Goal: Task Accomplishment & Management: Manage account settings

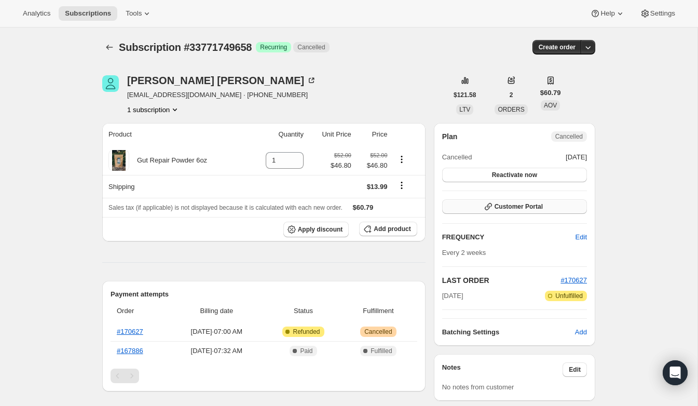
click at [496, 208] on span "Customer Portal" at bounding box center [519, 207] width 48 height 8
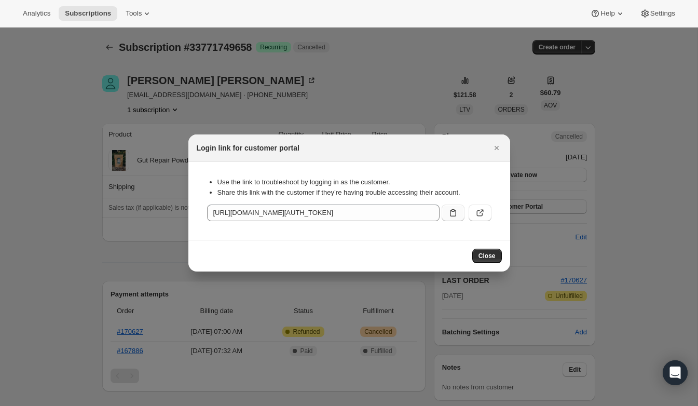
click at [450, 208] on button ":rbq:" at bounding box center [453, 213] width 23 height 17
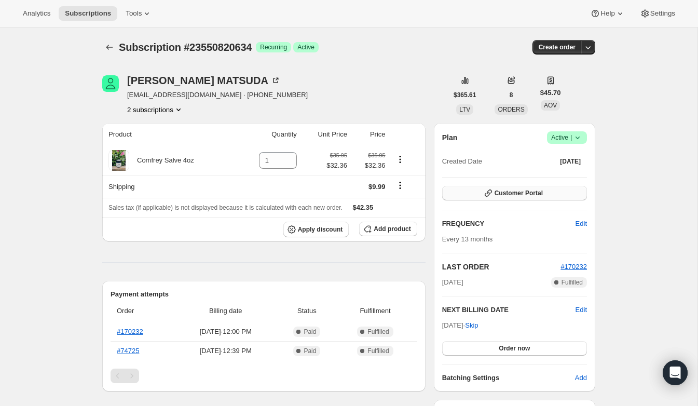
click at [534, 193] on span "Customer Portal" at bounding box center [519, 193] width 48 height 8
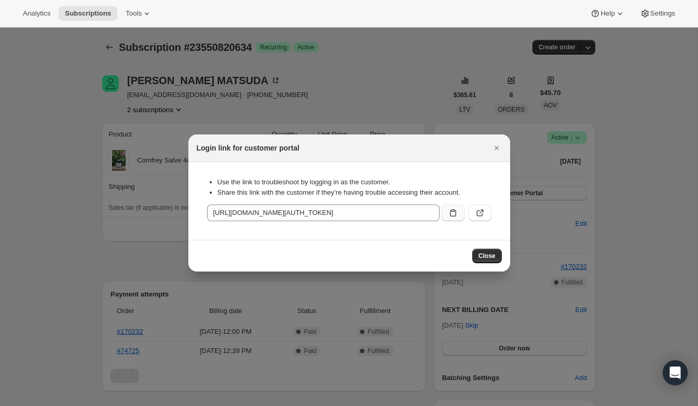
click at [449, 211] on icon ":rc0:" at bounding box center [453, 213] width 10 height 10
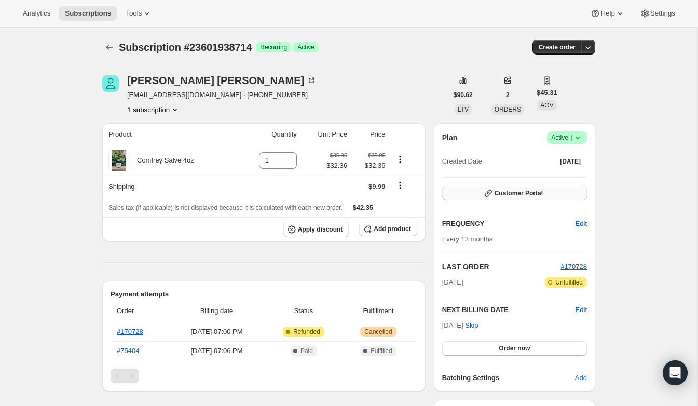
click at [515, 191] on span "Customer Portal" at bounding box center [519, 193] width 48 height 8
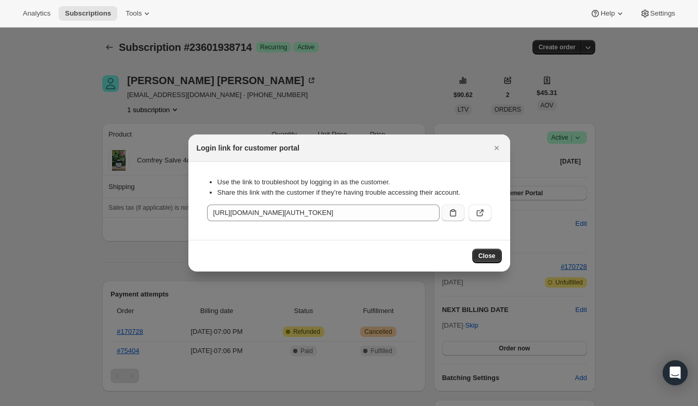
click at [448, 212] on icon ":rc0:" at bounding box center [453, 213] width 10 height 10
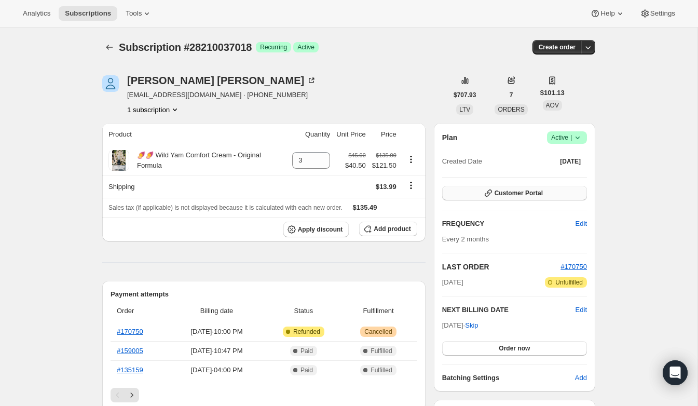
click at [516, 193] on span "Customer Portal" at bounding box center [519, 193] width 48 height 8
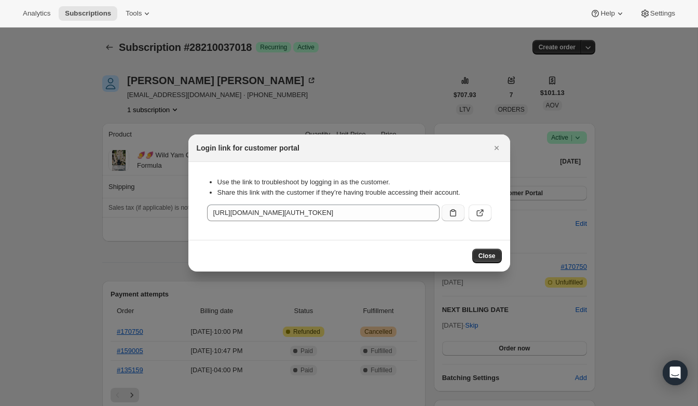
click at [446, 219] on button ":rc0:" at bounding box center [453, 213] width 23 height 17
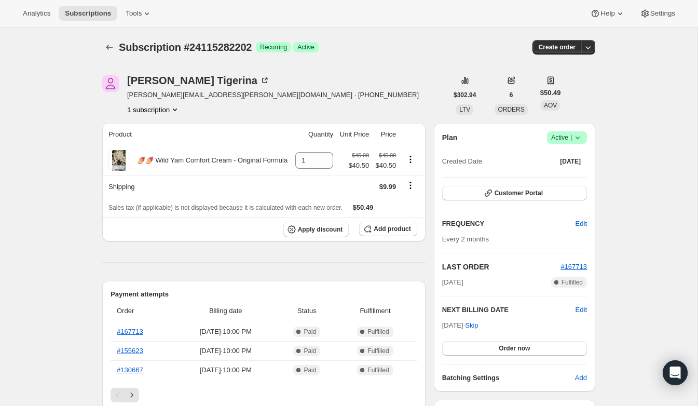
click at [492, 183] on div "Plan Success Active | Created Date [DATE] Customer Portal FREQUENCY Edit Every …" at bounding box center [514, 257] width 145 height 252
click at [492, 189] on icon "button" at bounding box center [488, 193] width 10 height 10
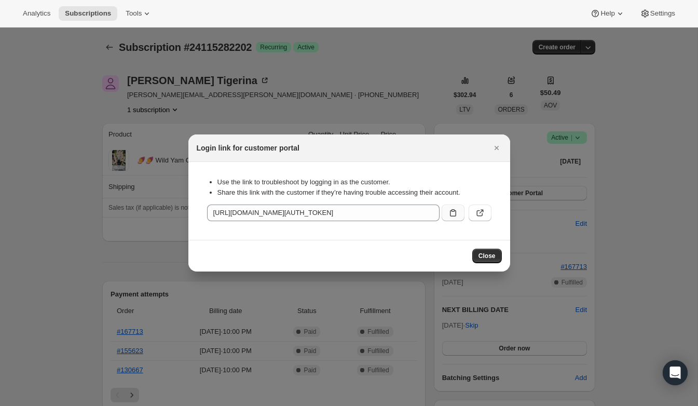
click at [449, 221] on button ":rc0:" at bounding box center [453, 213] width 23 height 17
